Goal: Information Seeking & Learning: Learn about a topic

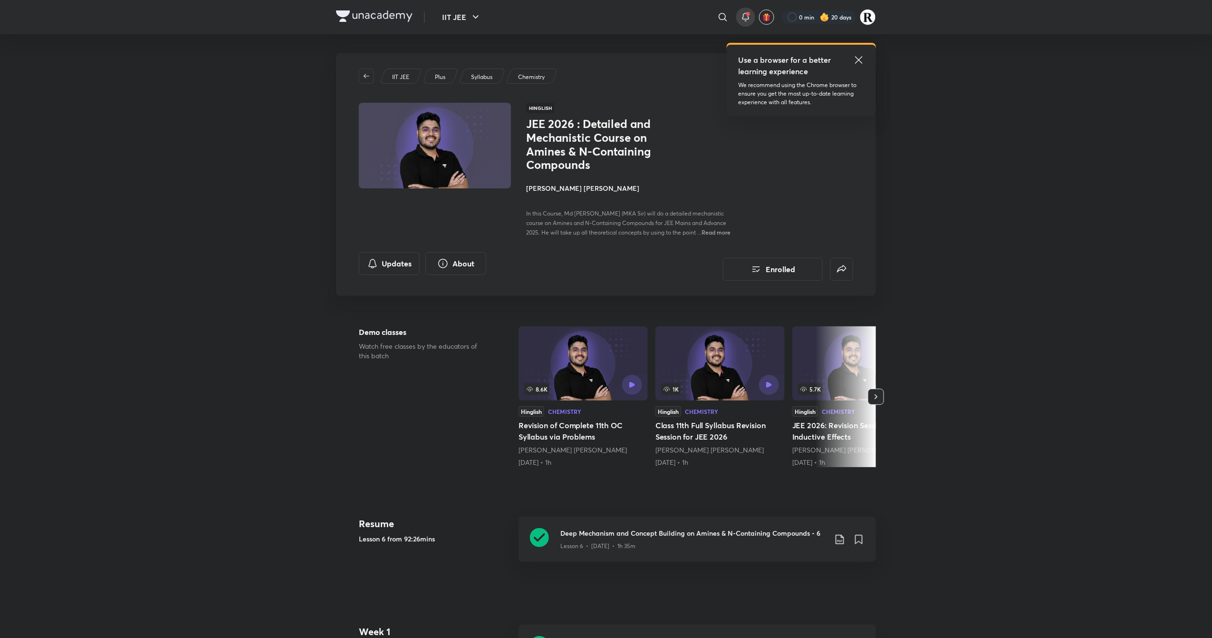
click at [744, 18] on icon at bounding box center [745, 16] width 11 height 11
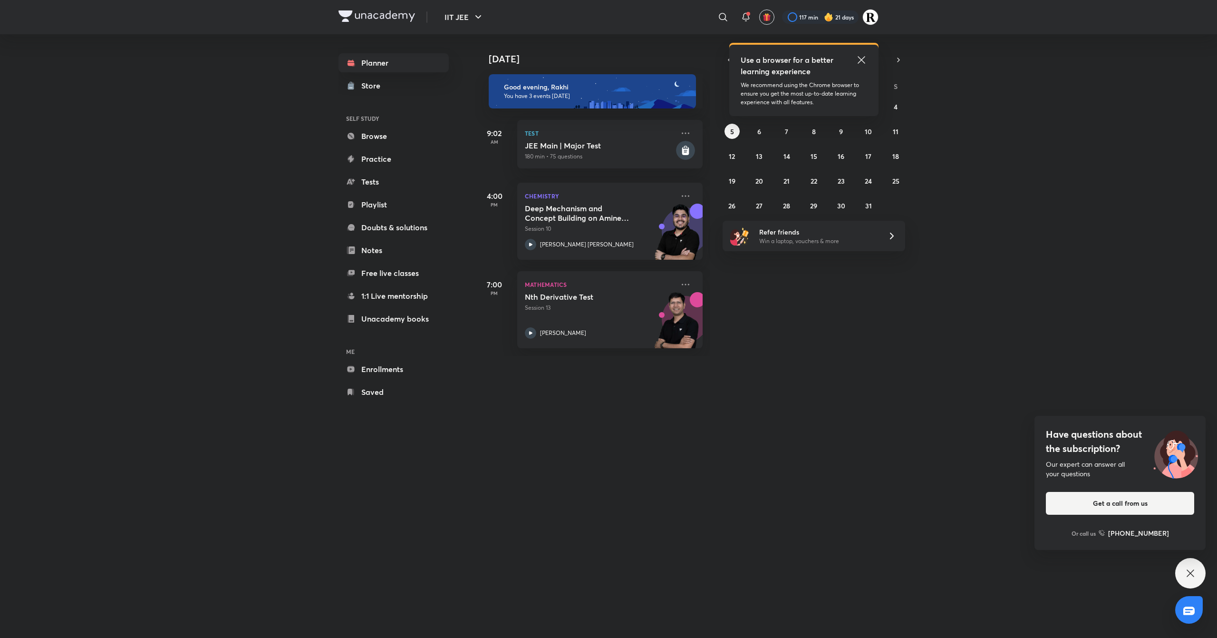
click at [859, 55] on icon at bounding box center [861, 59] width 11 height 11
click at [682, 196] on icon at bounding box center [686, 195] width 8 height 1
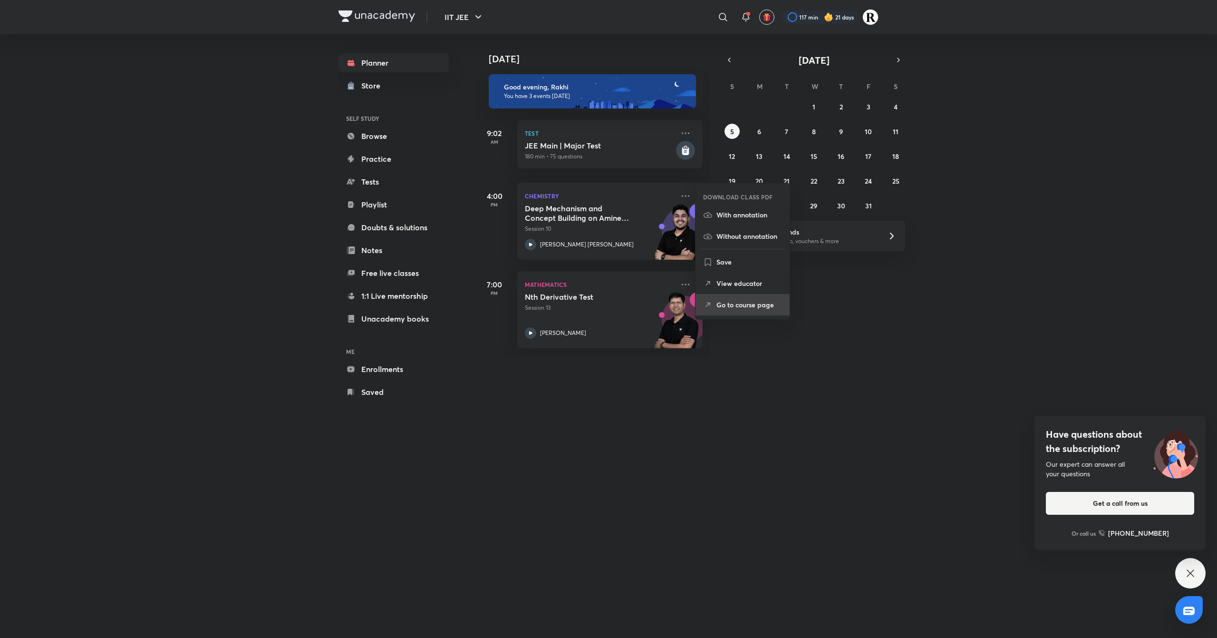
click at [754, 301] on p "Go to course page" at bounding box center [749, 305] width 66 height 10
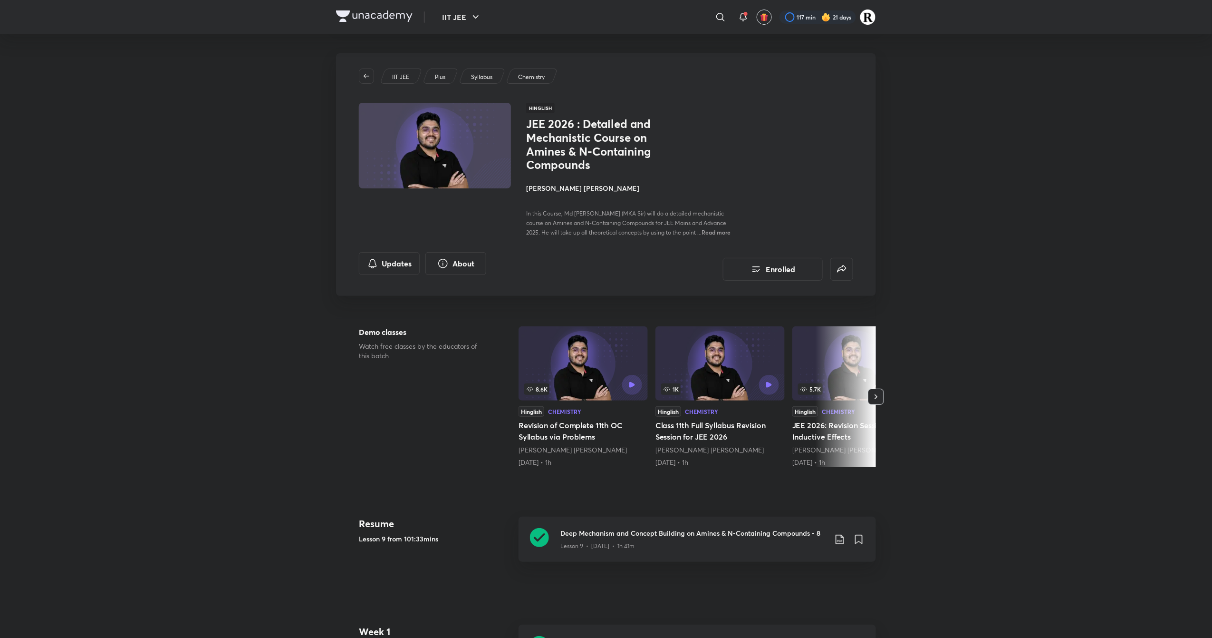
click at [558, 191] on h4 "[PERSON_NAME] [PERSON_NAME]" at bounding box center [632, 188] width 213 height 10
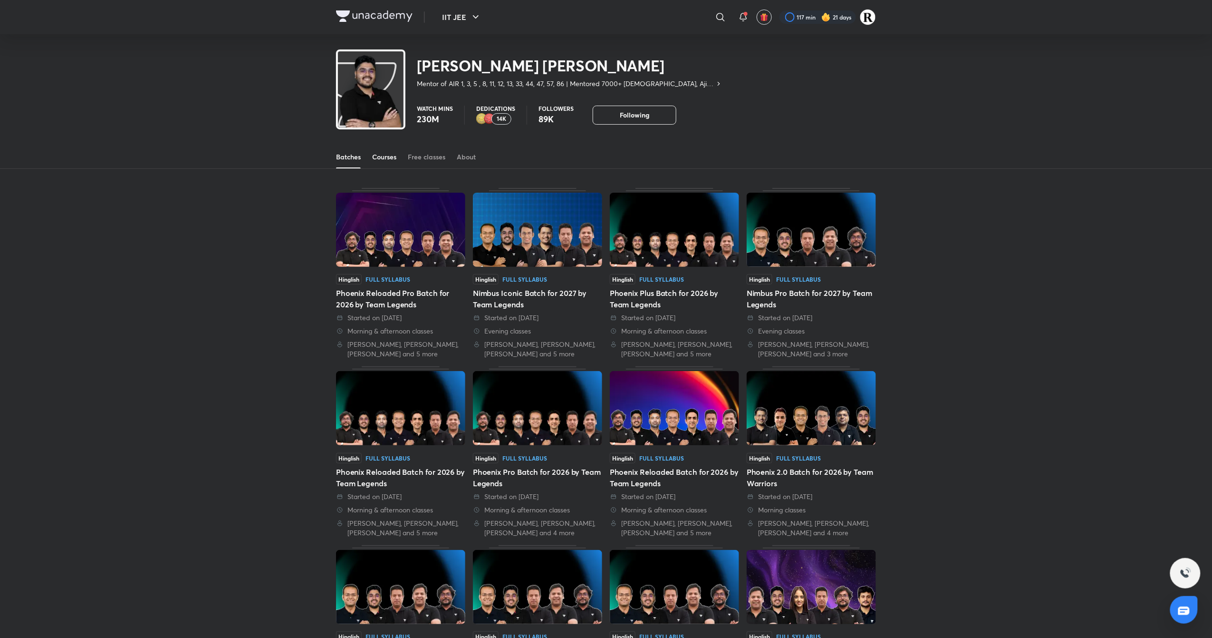
click at [377, 161] on div "Courses" at bounding box center [384, 157] width 24 height 10
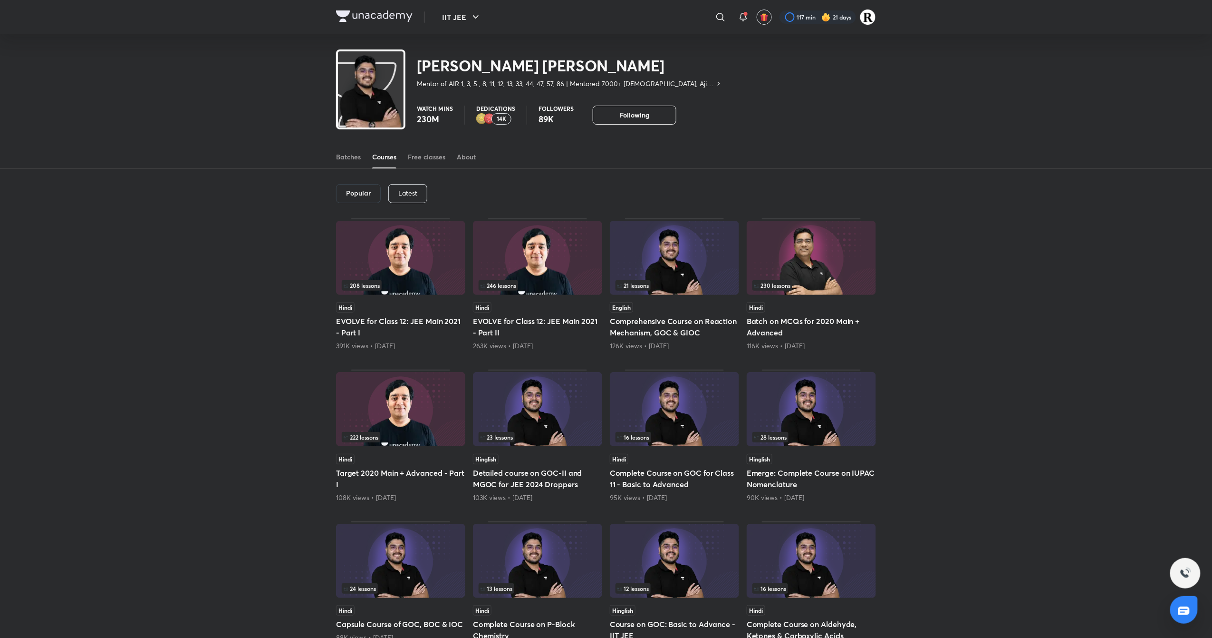
click at [394, 186] on div "Latest" at bounding box center [407, 193] width 39 height 19
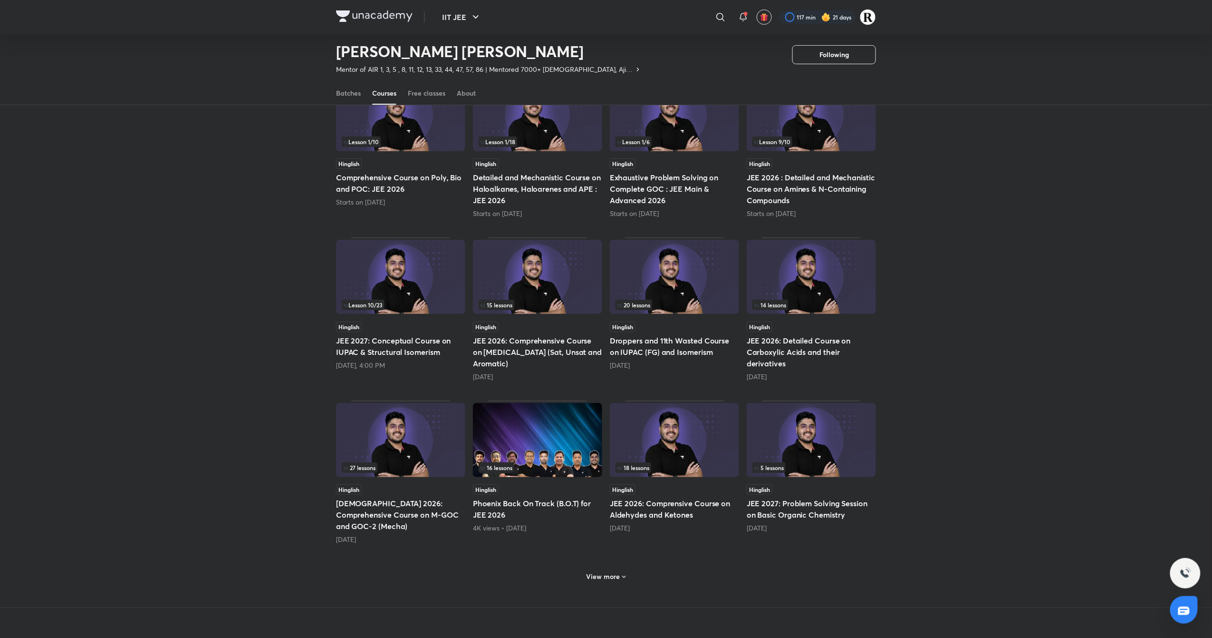
scroll to position [53, 0]
